Goal: Information Seeking & Learning: Learn about a topic

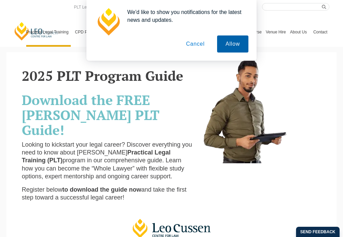
click at [230, 47] on button "Allow" at bounding box center [232, 43] width 31 height 17
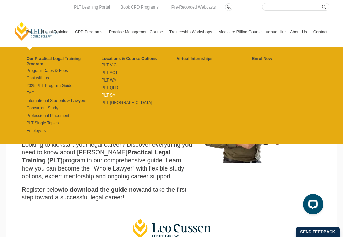
click at [105, 93] on link "PLT SA" at bounding box center [139, 94] width 75 height 5
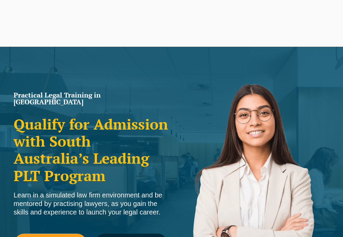
scroll to position [547, 0]
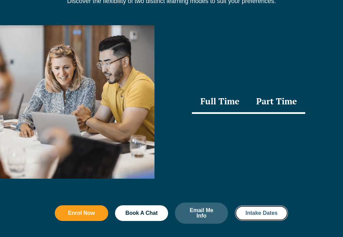
click at [253, 212] on span "Intake Dates" at bounding box center [262, 212] width 32 height 5
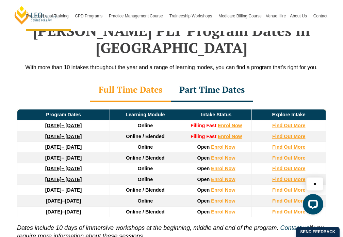
scroll to position [790, 0]
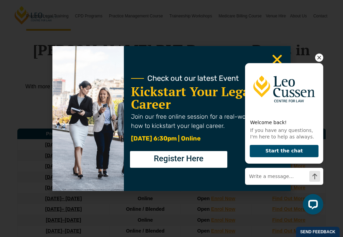
click at [282, 60] on div "Welcome back! If you have any questions, I'm here to help as always. Start the …" at bounding box center [284, 122] width 78 height 138
click at [277, 59] on div "Welcome back! If you have any questions, I'm here to help as always. Start the …" at bounding box center [284, 122] width 78 height 138
click at [319, 58] on icon "Hide greeting" at bounding box center [320, 58] width 4 height 4
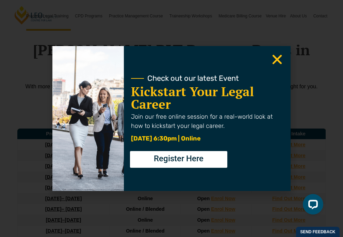
click at [279, 58] on icon "Close" at bounding box center [277, 59] width 13 height 13
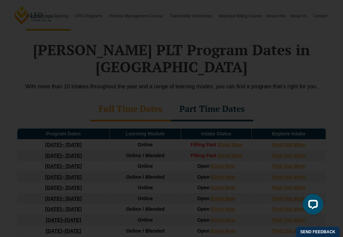
click at [119, 25] on div "Check out our latest Event Kickstart Your Legal Career Join our free online ses…" at bounding box center [171, 118] width 343 height 237
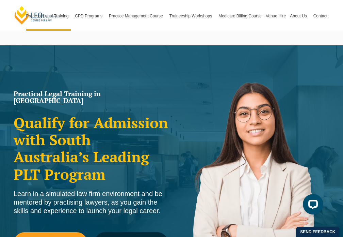
scroll to position [0, 0]
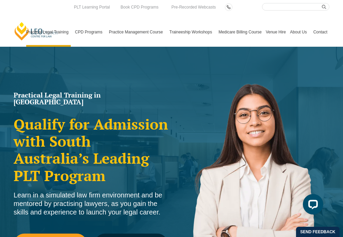
click at [282, 9] on input "Search here" at bounding box center [295, 6] width 67 height 7
type input "northern territory"
click at [322, 3] on button "submit" at bounding box center [325, 6] width 7 height 7
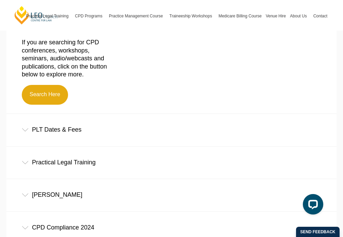
scroll to position [170, 0]
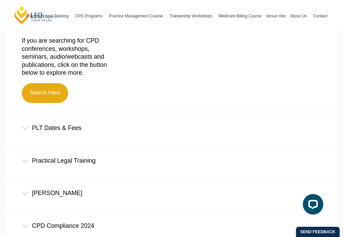
click at [27, 127] on div "PLT Dates & Fees" at bounding box center [171, 128] width 331 height 32
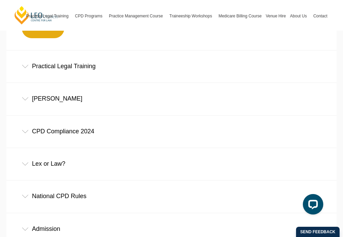
scroll to position [307, 0]
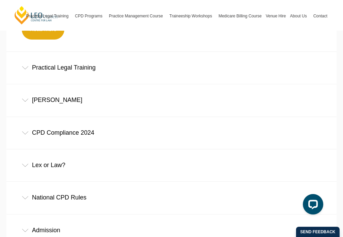
click at [28, 68] on icon at bounding box center [25, 67] width 7 height 3
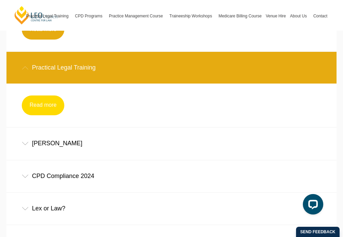
click at [45, 109] on link "Read more" at bounding box center [43, 105] width 43 height 20
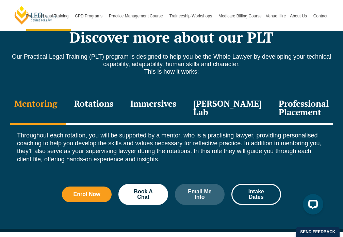
scroll to position [886, 0]
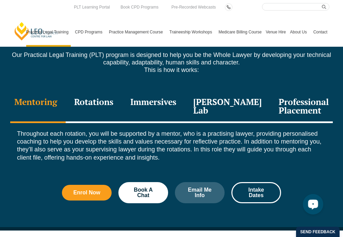
click at [313, 202] on icon "Open LiveChat chat widget" at bounding box center [313, 204] width 6 height 4
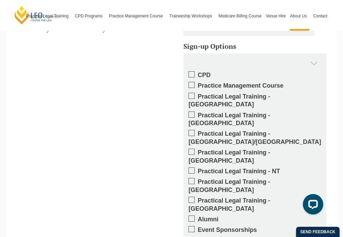
scroll to position [867, 0]
